Goal: Task Accomplishment & Management: Manage account settings

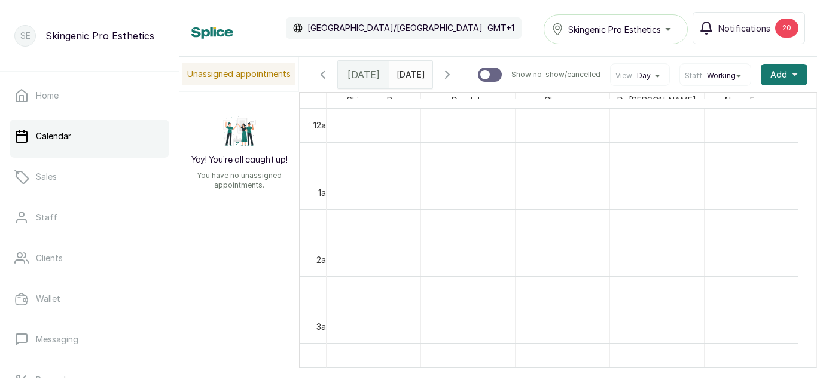
scroll to position [1080, 0]
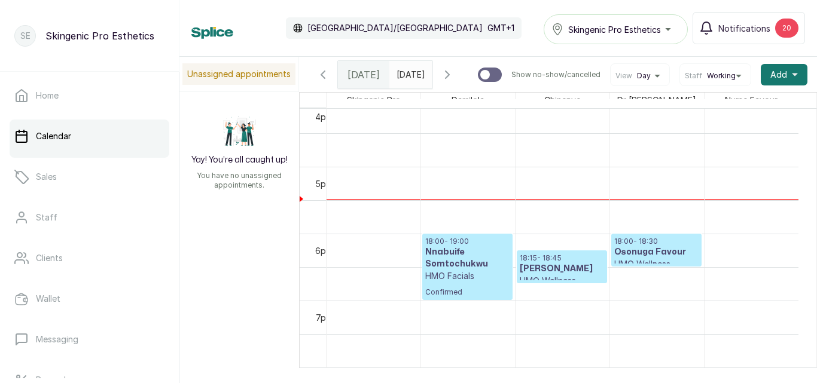
click at [496, 291] on p "Confirmed" at bounding box center [467, 289] width 84 height 15
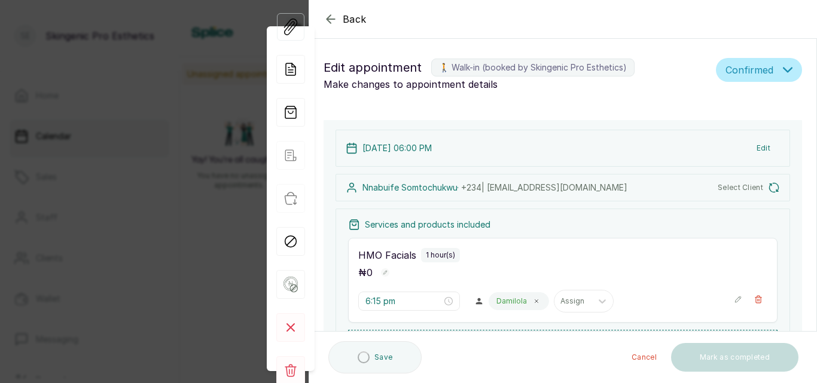
type input "6:00 pm"
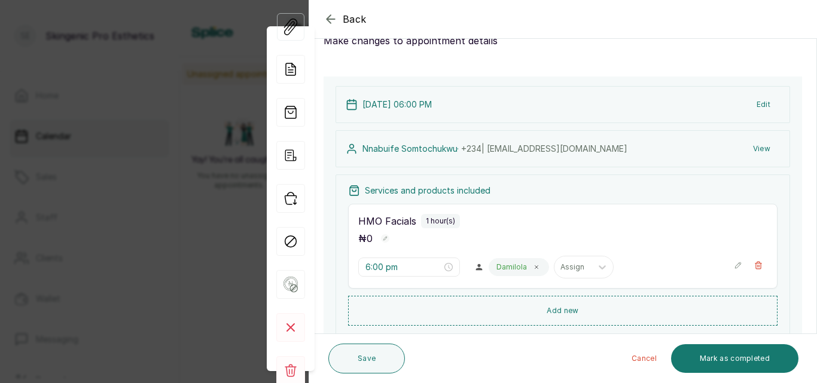
scroll to position [0, 0]
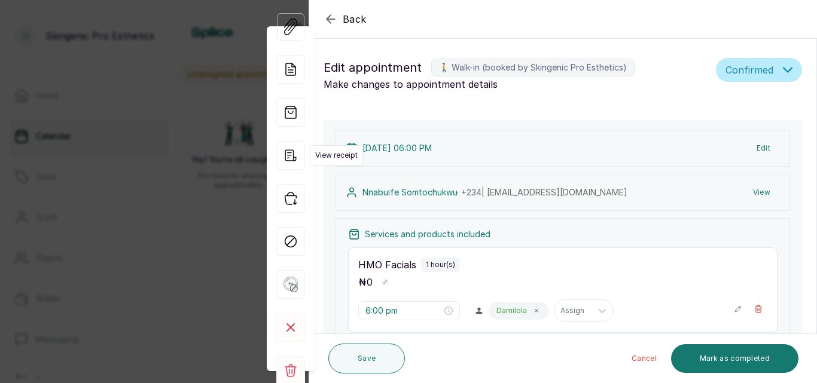
click at [287, 148] on icon "button" at bounding box center [290, 155] width 29 height 29
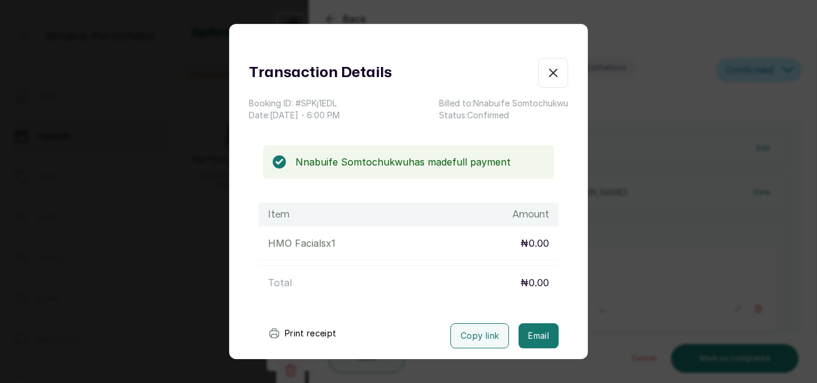
click at [546, 69] on icon "button" at bounding box center [553, 73] width 14 height 14
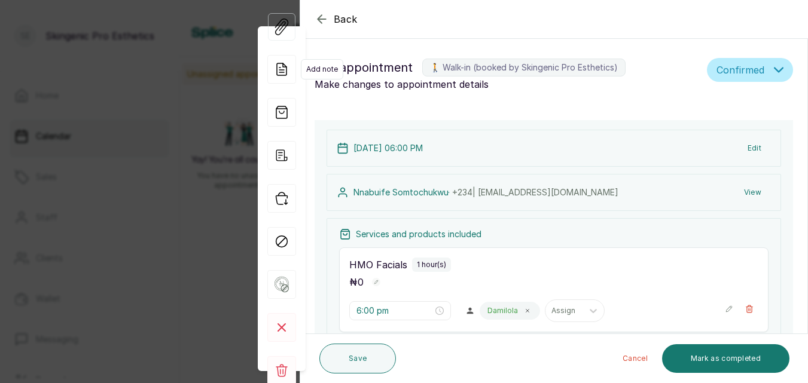
click at [280, 68] on icon at bounding box center [281, 69] width 29 height 29
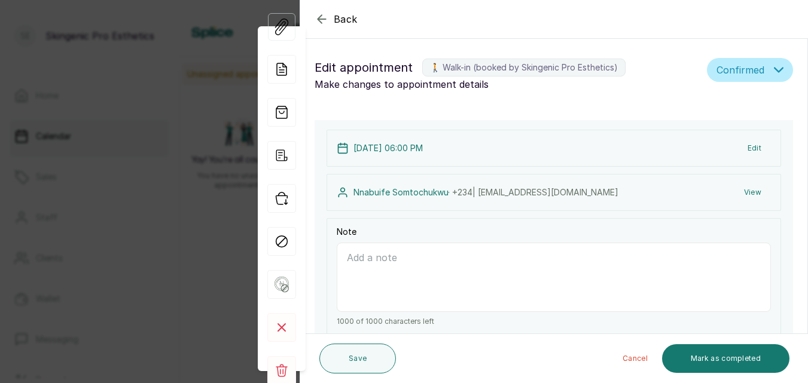
click at [350, 262] on textarea "Note" at bounding box center [554, 277] width 434 height 69
type textarea "851651 AXAMANSARD"
click at [363, 356] on button "Save" at bounding box center [357, 359] width 77 height 30
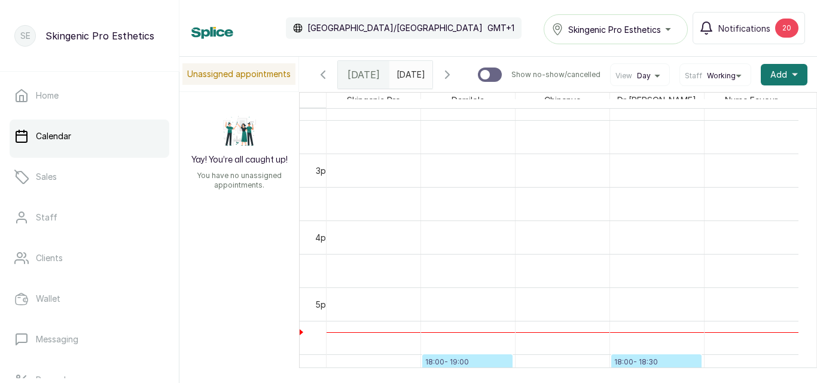
scroll to position [1158, 0]
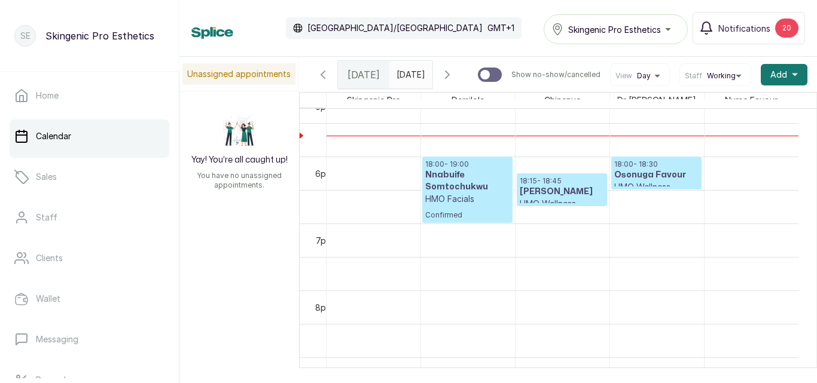
click at [540, 196] on h3 "[PERSON_NAME]" at bounding box center [562, 192] width 84 height 12
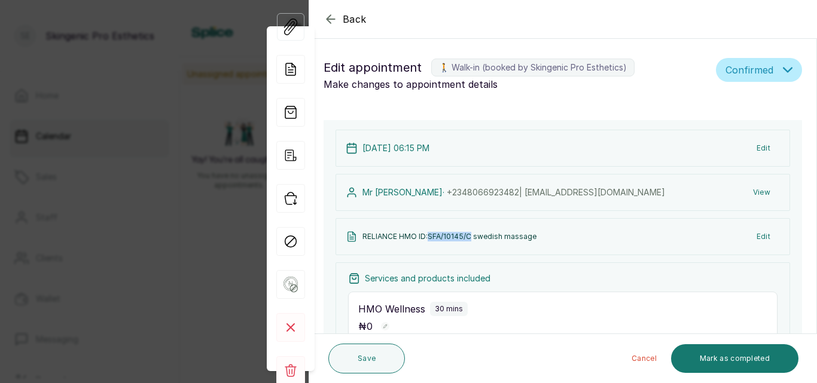
drag, startPoint x: 428, startPoint y: 236, endPoint x: 469, endPoint y: 235, distance: 40.7
click at [469, 235] on p "RELIANCE HMO ID:SFA/10145/C swedish massage" at bounding box center [449, 237] width 174 height 10
copy p "SFA/10145/C"
click at [329, 20] on icon "button" at bounding box center [330, 19] width 14 height 14
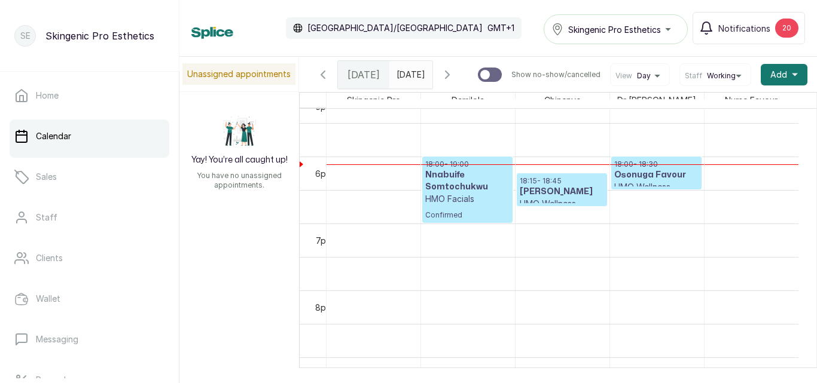
click at [650, 175] on h3 "Osonuga Favour" at bounding box center [656, 175] width 84 height 12
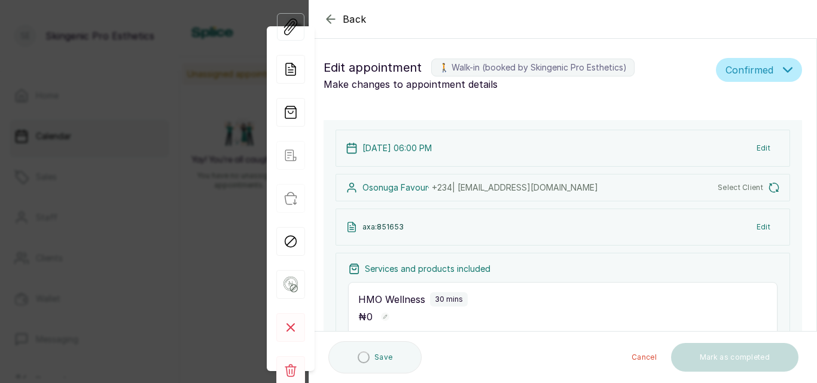
type input "6:00 pm"
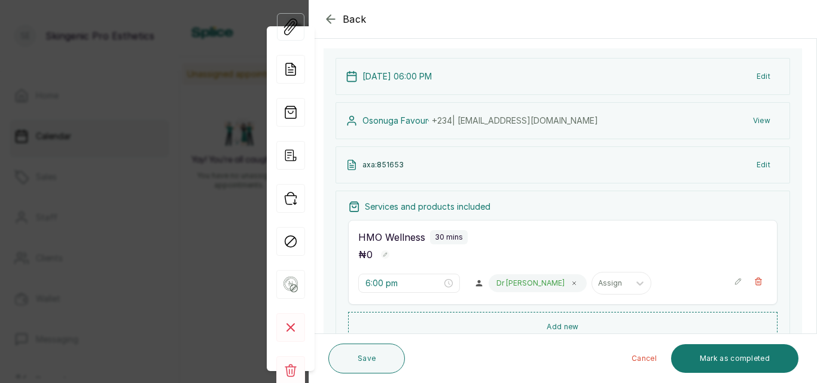
scroll to position [78, 0]
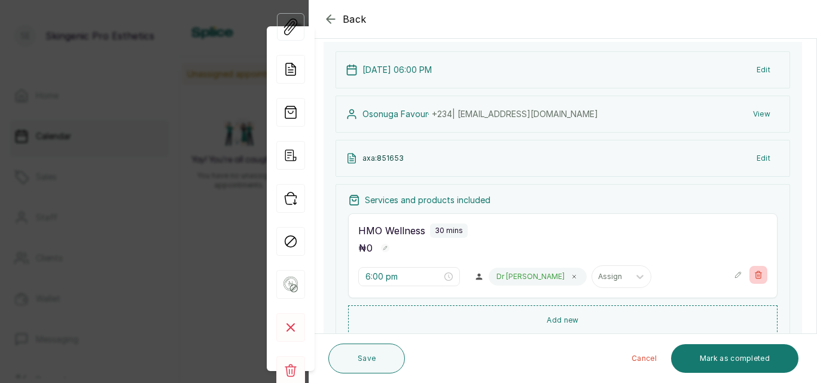
click at [755, 272] on icon "button" at bounding box center [758, 274] width 7 height 7
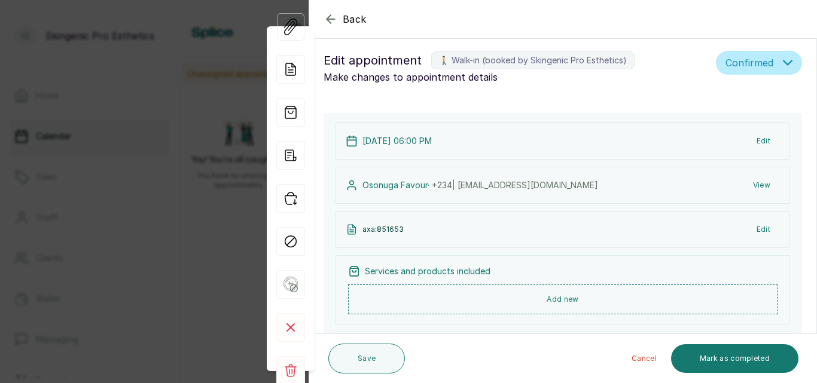
scroll to position [0, 0]
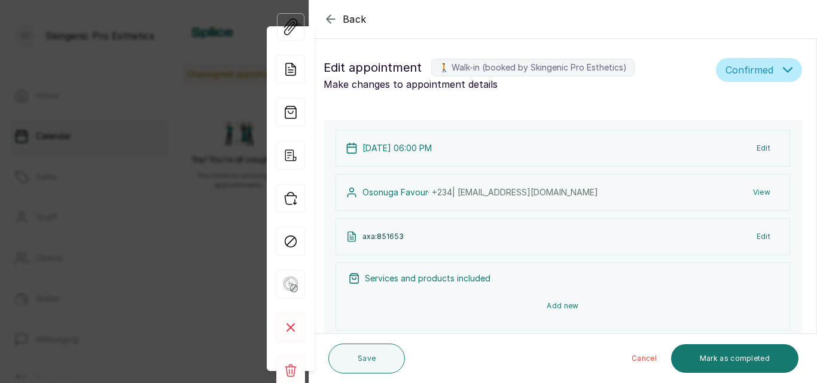
click at [572, 301] on button "Add new" at bounding box center [562, 306] width 429 height 29
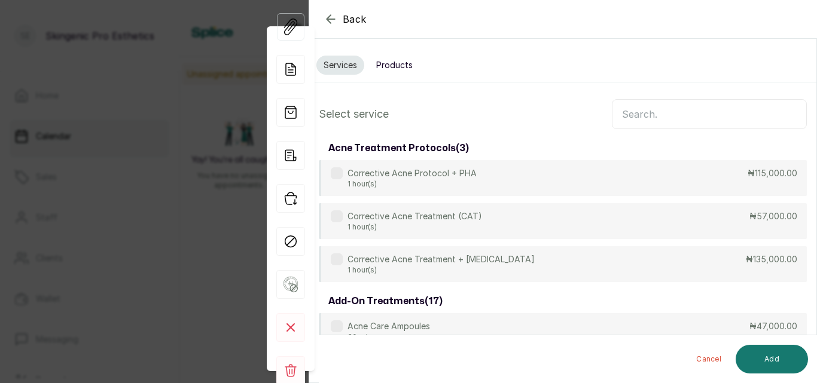
click at [684, 113] on input "text" at bounding box center [709, 114] width 195 height 30
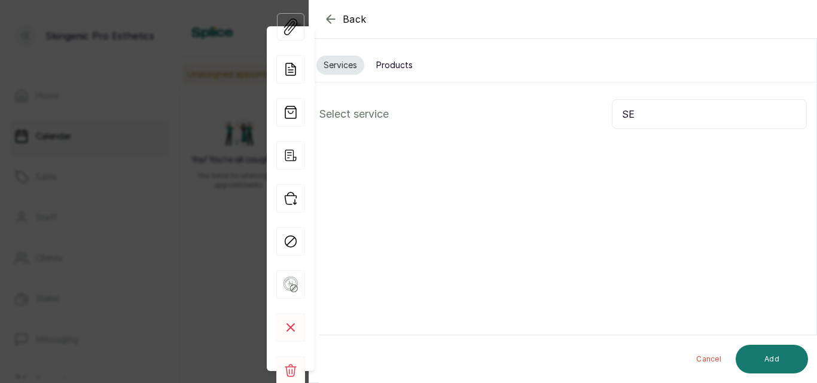
type input "S"
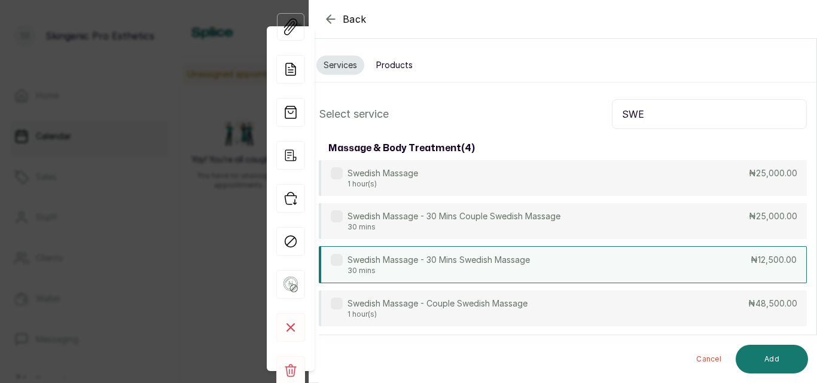
type input "SWE"
click at [513, 267] on p "30 mins" at bounding box center [438, 271] width 182 height 10
click at [784, 355] on button "Add" at bounding box center [771, 359] width 72 height 29
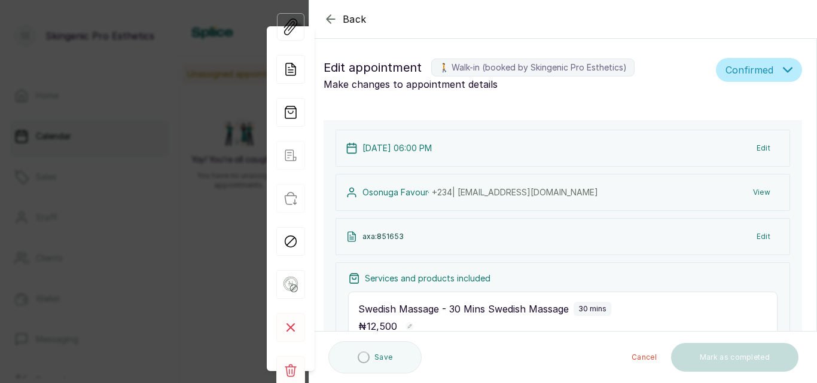
type input "6:00 pm"
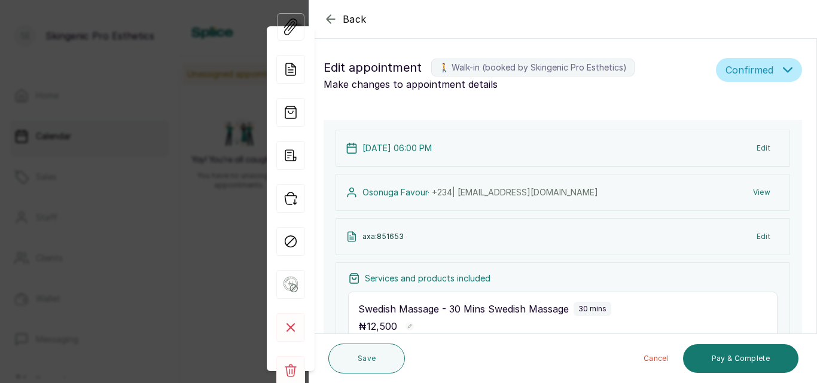
click at [752, 235] on button "Edit" at bounding box center [763, 237] width 33 height 22
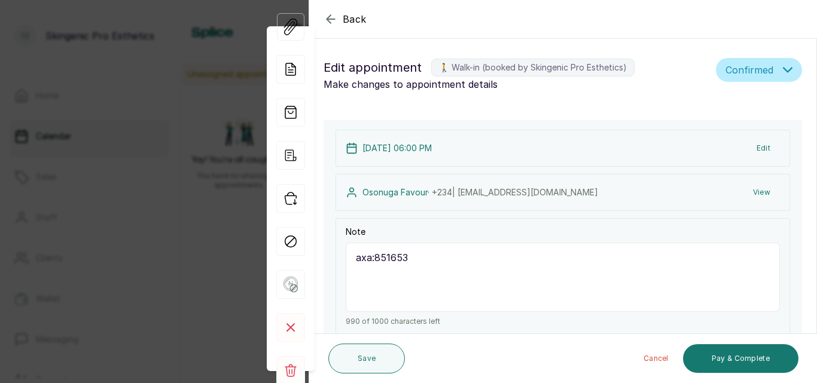
click at [672, 278] on textarea "axa:851653" at bounding box center [563, 277] width 434 height 69
type textarea "a"
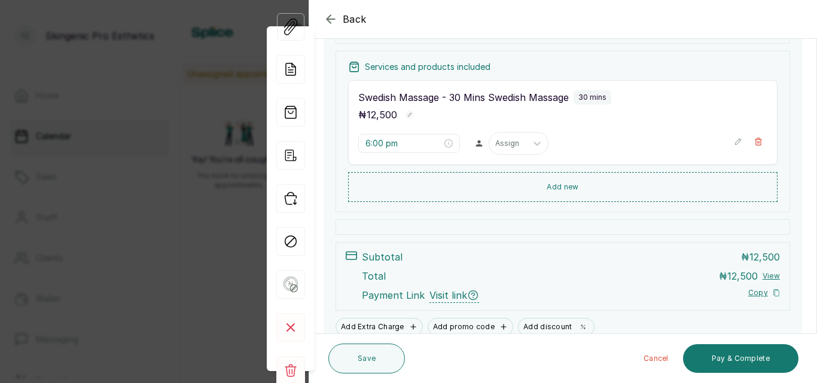
scroll to position [328, 0]
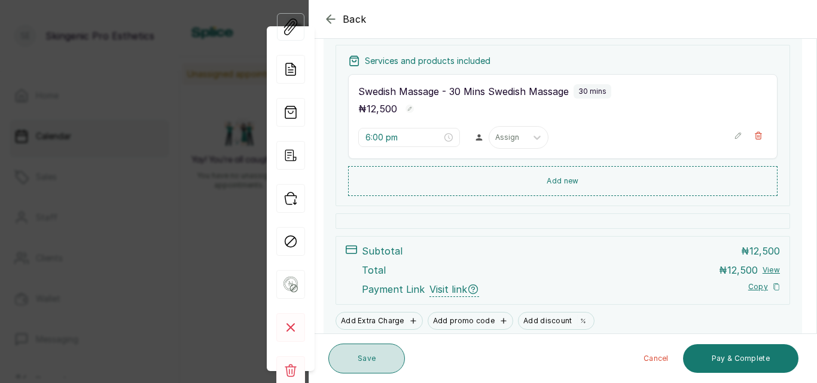
click at [356, 359] on button "Save" at bounding box center [366, 359] width 77 height 30
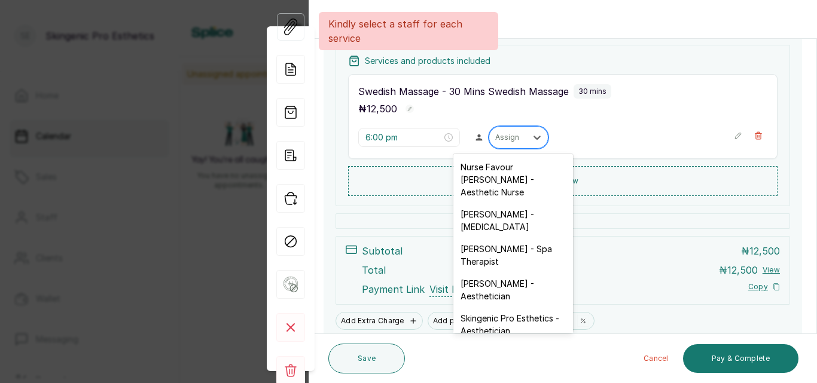
click at [516, 136] on div "Assign" at bounding box center [507, 138] width 37 height 16
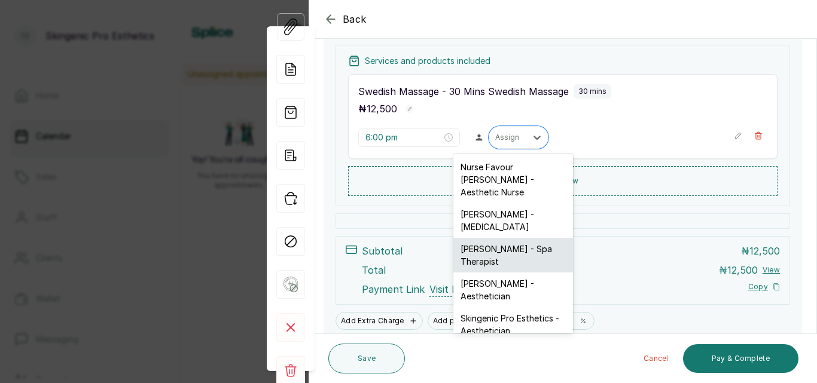
click at [497, 238] on div "[PERSON_NAME] - Spa Therapist" at bounding box center [513, 255] width 120 height 35
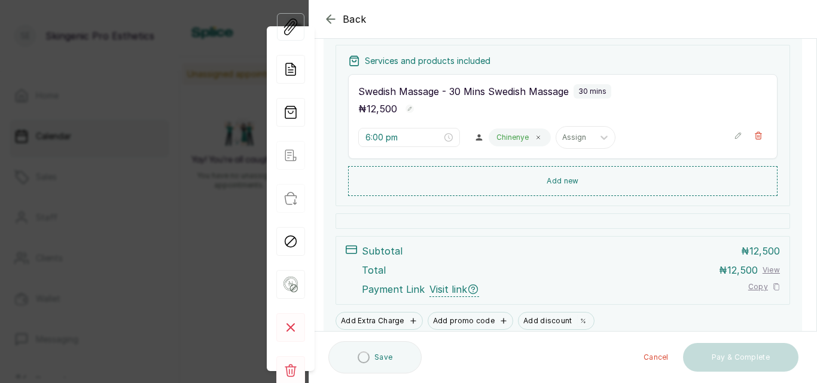
click at [497, 227] on div at bounding box center [562, 221] width 454 height 16
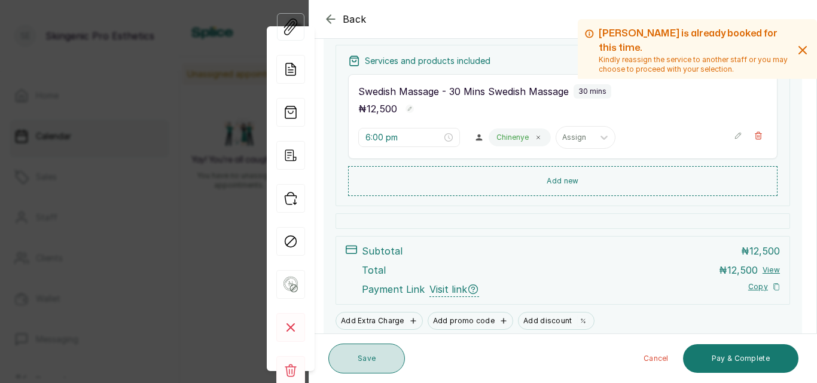
click at [375, 360] on button "Save" at bounding box center [366, 359] width 77 height 30
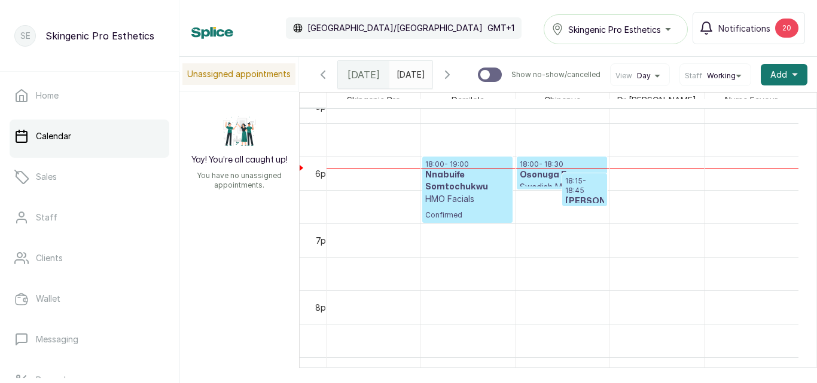
click at [486, 205] on p "HMO Facials" at bounding box center [467, 199] width 84 height 12
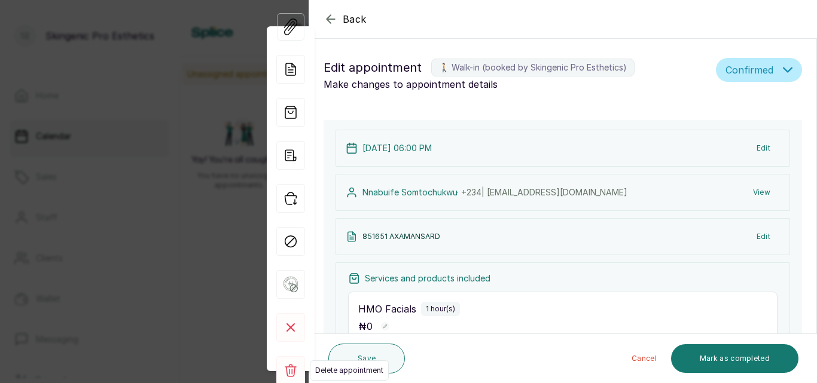
click at [295, 370] on rect at bounding box center [290, 370] width 29 height 29
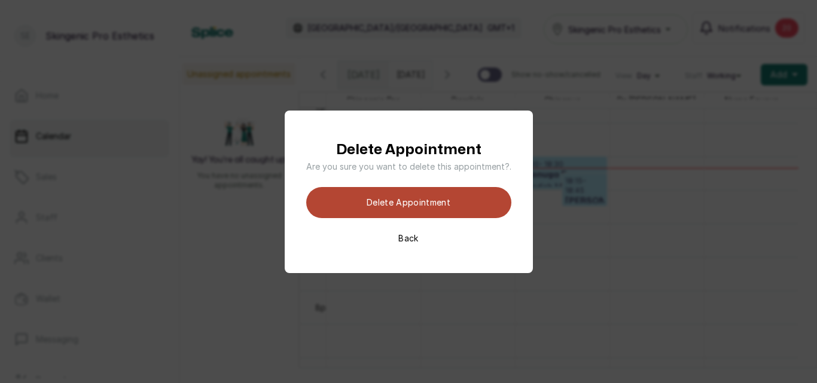
click at [405, 201] on button "Delete appointment" at bounding box center [408, 202] width 205 height 31
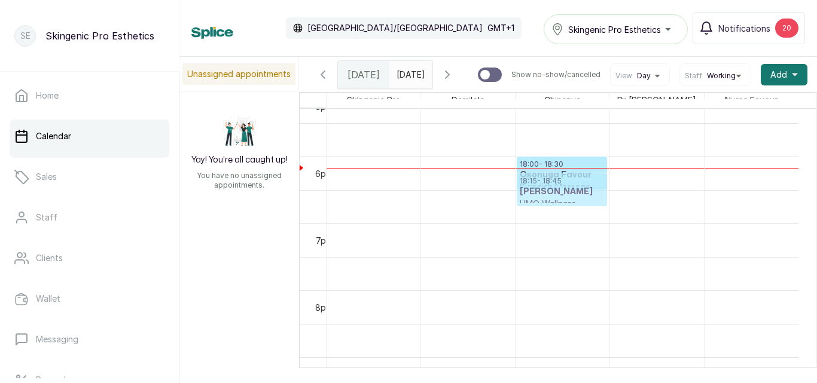
drag, startPoint x: 577, startPoint y: 201, endPoint x: 572, endPoint y: 222, distance: 21.6
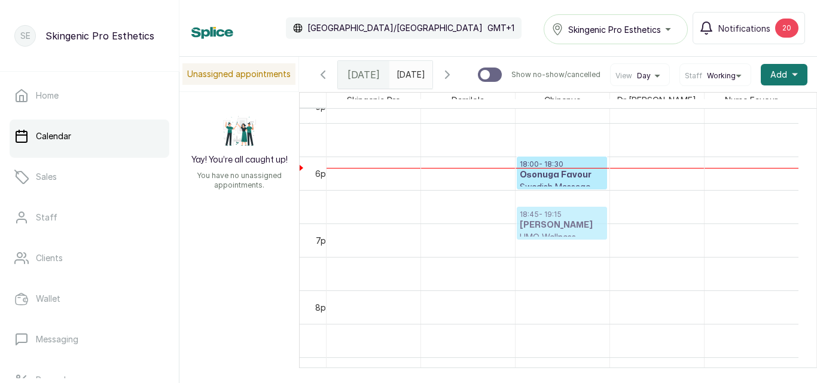
drag, startPoint x: 582, startPoint y: 191, endPoint x: 573, endPoint y: 203, distance: 14.6
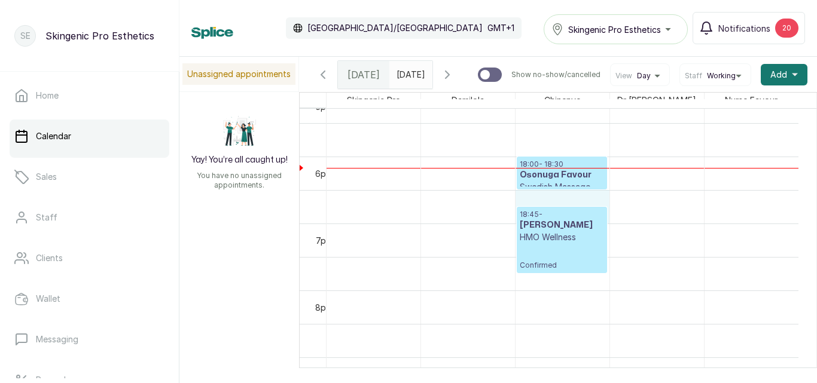
drag, startPoint x: 564, startPoint y: 204, endPoint x: 576, endPoint y: 196, distance: 14.6
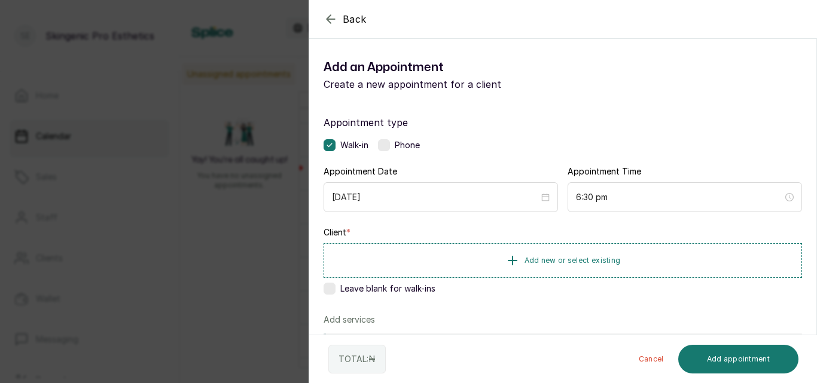
click at [332, 19] on icon "button" at bounding box center [330, 19] width 14 height 14
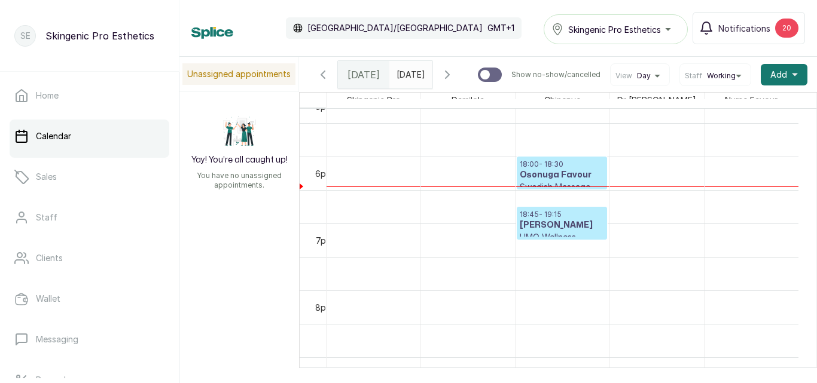
click at [576, 71] on p "Show no-show/cancelled" at bounding box center [555, 75] width 89 height 10
click at [478, 68] on input "Show no-show/cancelled" at bounding box center [477, 67] width 1 height 1
checkbox input "true"
click at [545, 169] on p "18:00 - 18:30" at bounding box center [562, 165] width 84 height 10
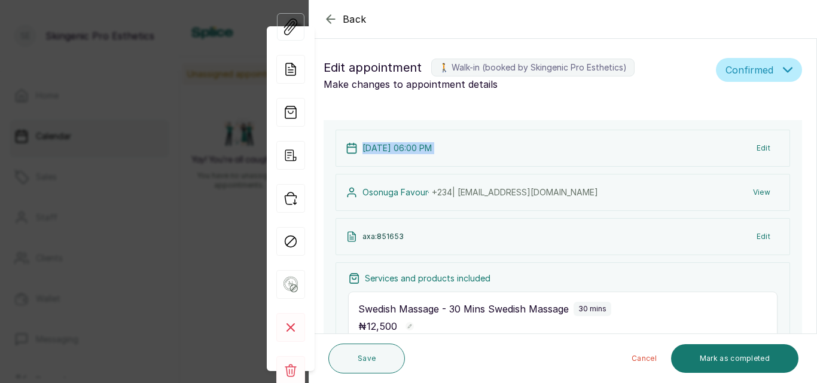
click at [545, 169] on div "[DATE] 06:00 PM Edit Osonuga Favour · +234 | [EMAIL_ADDRESS][DOMAIN_NAME] View …" at bounding box center [562, 328] width 478 height 417
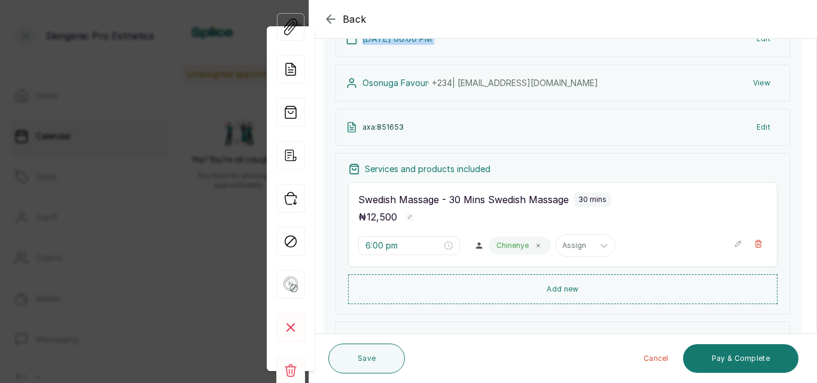
scroll to position [118, 0]
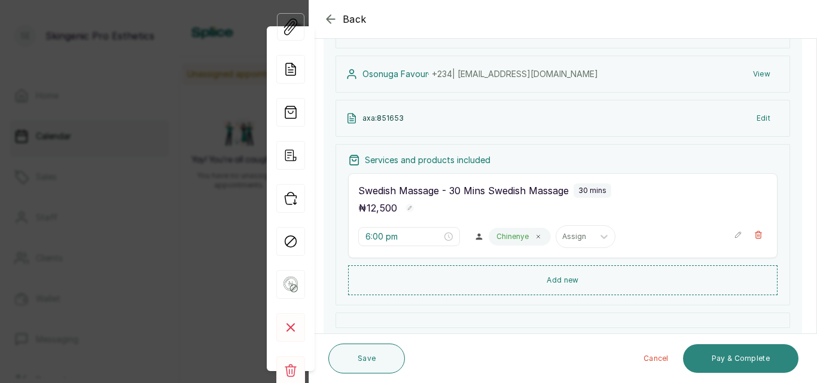
click at [747, 346] on button "Pay & Complete" at bounding box center [740, 358] width 115 height 29
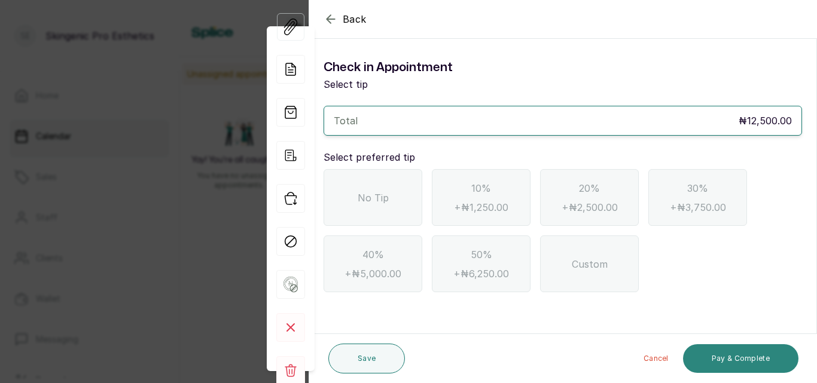
scroll to position [0, 0]
click at [359, 215] on div "No Tip" at bounding box center [372, 197] width 99 height 57
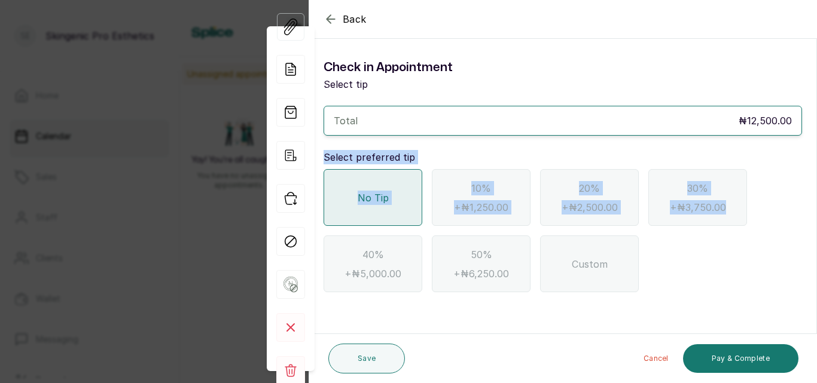
drag, startPoint x: 816, startPoint y: 129, endPoint x: 789, endPoint y: 253, distance: 127.2
click at [789, 253] on section "Back Appointment Details Check in Appointment Select tip Total ₦12,500.00 Selec…" at bounding box center [563, 191] width 508 height 383
click at [689, 259] on div "No Tip 10% + ₦1,250.00 20% + ₦2,500.00 30% + ₦3,750.00 40% + ₦5,000.00 50% + ₦6…" at bounding box center [562, 230] width 478 height 123
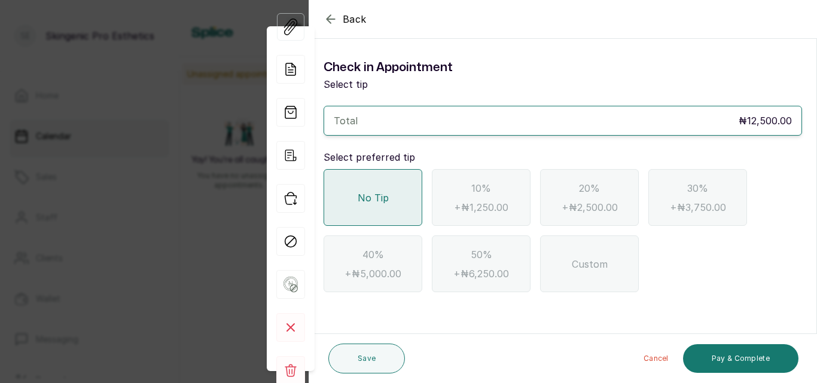
click at [377, 199] on span "No Tip" at bounding box center [373, 198] width 31 height 14
click at [732, 364] on button "Pay & Complete" at bounding box center [740, 358] width 115 height 29
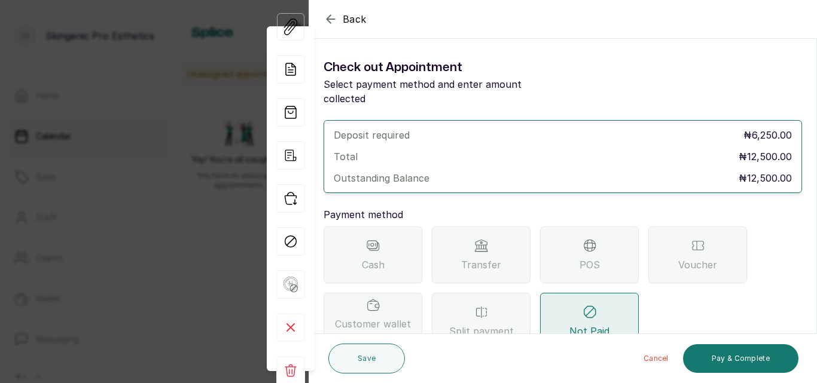
click at [581, 258] on span "POS" at bounding box center [589, 265] width 20 height 14
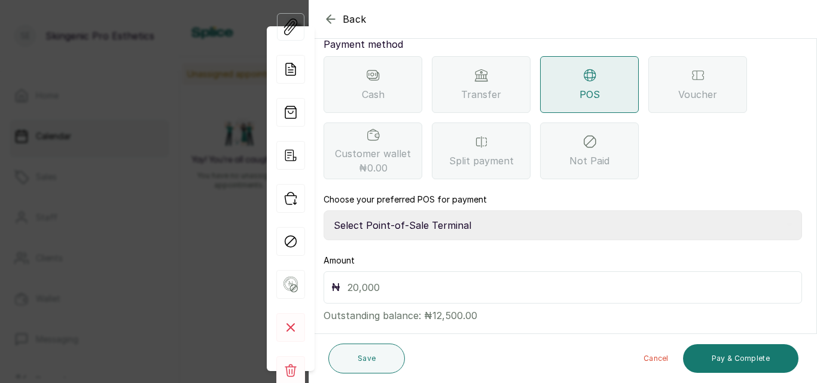
scroll to position [169, 0]
click at [437, 212] on select "Select Point-of-Sale Terminal Brownskingirl BSG Skincare Group Moniepoint MFB" at bounding box center [562, 227] width 478 height 30
select select "81116e40-ee41-41af-80a7-ad5f1b52ce00"
click at [323, 212] on select "Select Point-of-Sale Terminal Brownskingirl BSG Skincare Group Moniepoint MFB" at bounding box center [562, 227] width 478 height 30
click at [426, 281] on input "text" at bounding box center [570, 288] width 447 height 17
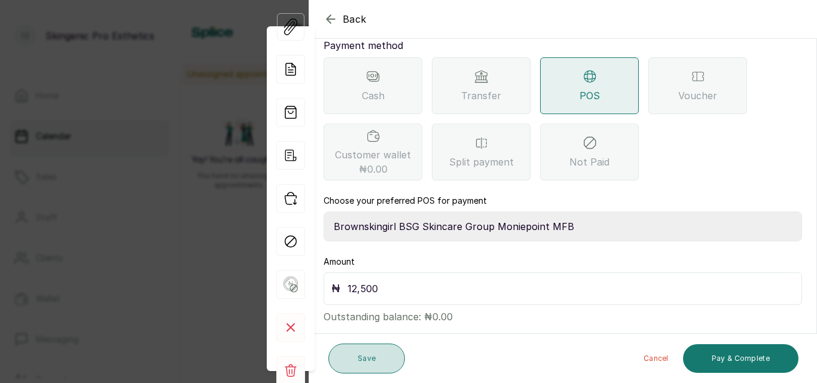
type input "12,500"
click at [370, 370] on button "Save" at bounding box center [366, 359] width 77 height 30
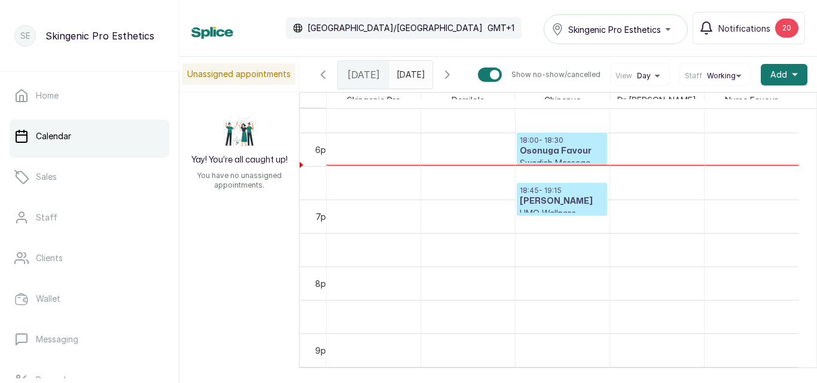
scroll to position [1108, 0]
